Goal: Task Accomplishment & Management: Manage account settings

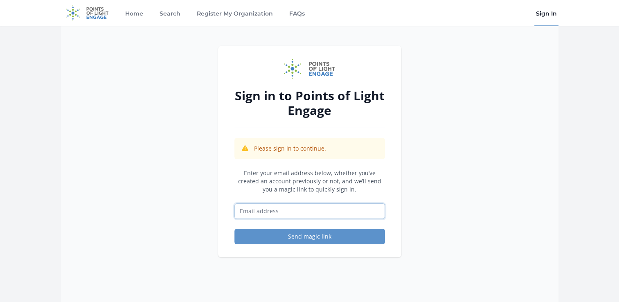
click at [268, 211] on input "Email address" at bounding box center [309, 211] width 151 height 16
type input "[EMAIL_ADDRESS][DOMAIN_NAME]"
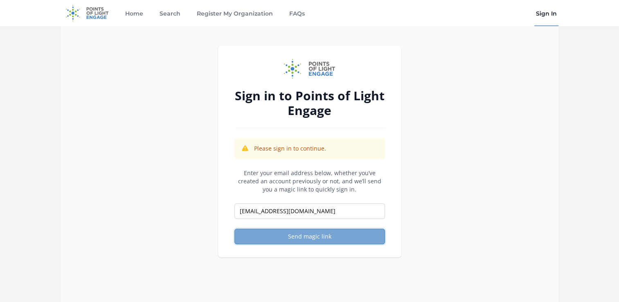
click at [270, 231] on button "Send magic link" at bounding box center [309, 237] width 151 height 16
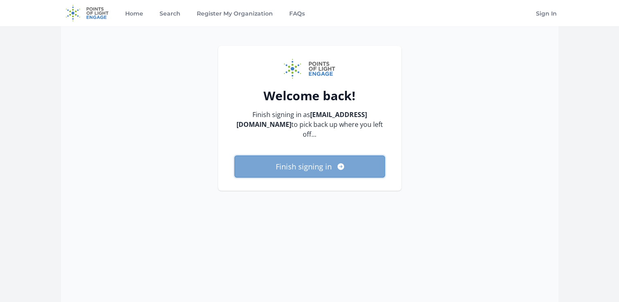
click at [284, 164] on button "Finish signing in" at bounding box center [309, 166] width 151 height 22
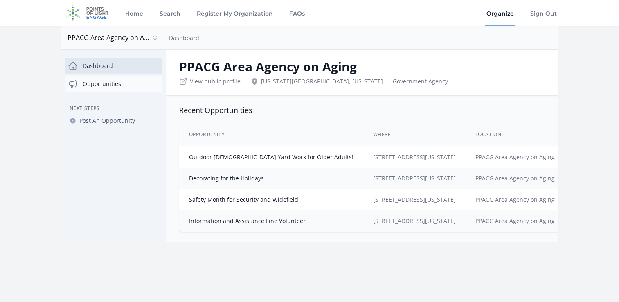
click at [93, 81] on link "Opportunities" at bounding box center [114, 84] width 98 height 16
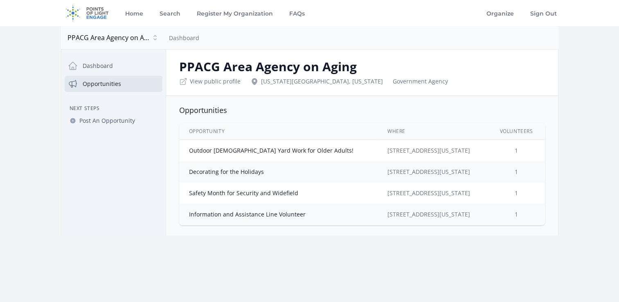
drag, startPoint x: 520, startPoint y: 153, endPoint x: 512, endPoint y: 150, distance: 8.8
click at [512, 150] on td "1" at bounding box center [516, 151] width 57 height 22
click at [278, 143] on td "Outdoor [DEMOGRAPHIC_DATA] Yard Work for Older Adults!" at bounding box center [278, 151] width 198 height 22
